Goal: Leave review/rating

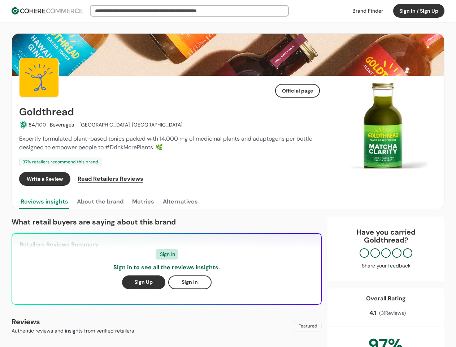
click at [228, 173] on div "Write a Review Read Retailers Reviews" at bounding box center [169, 179] width 301 height 14
click at [419, 11] on button "Sign In / Sign Up" at bounding box center [418, 11] width 51 height 14
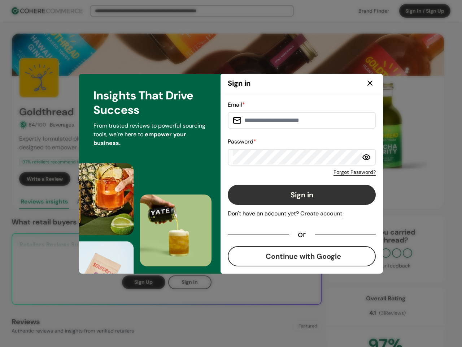
click at [298, 179] on div "Email * Password * Forgot Password? Sign in Don't have an account yet? Create a…" at bounding box center [302, 183] width 148 height 166
click at [314, 179] on div "Email * Password * Forgot Password? Sign in Don't have an account yet? Create a…" at bounding box center [302, 183] width 148 height 166
click at [100, 202] on div "Insights That Drive Success From trusted reviews to powerful sourcing tools, we…" at bounding box center [150, 174] width 142 height 200
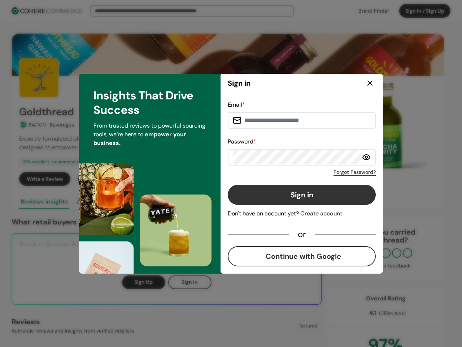
click at [143, 202] on div "Insights That Drive Success From trusted reviews to powerful sourcing tools, we…" at bounding box center [150, 174] width 142 height 200
click at [180, 202] on div "Insights That Drive Success From trusted reviews to powerful sourcing tools, we…" at bounding box center [150, 174] width 142 height 200
click at [383, 126] on div "Email * Password * Forgot Password? Sign in Don't have an account yet? Create a…" at bounding box center [302, 183] width 163 height 180
